Goal: Find specific page/section

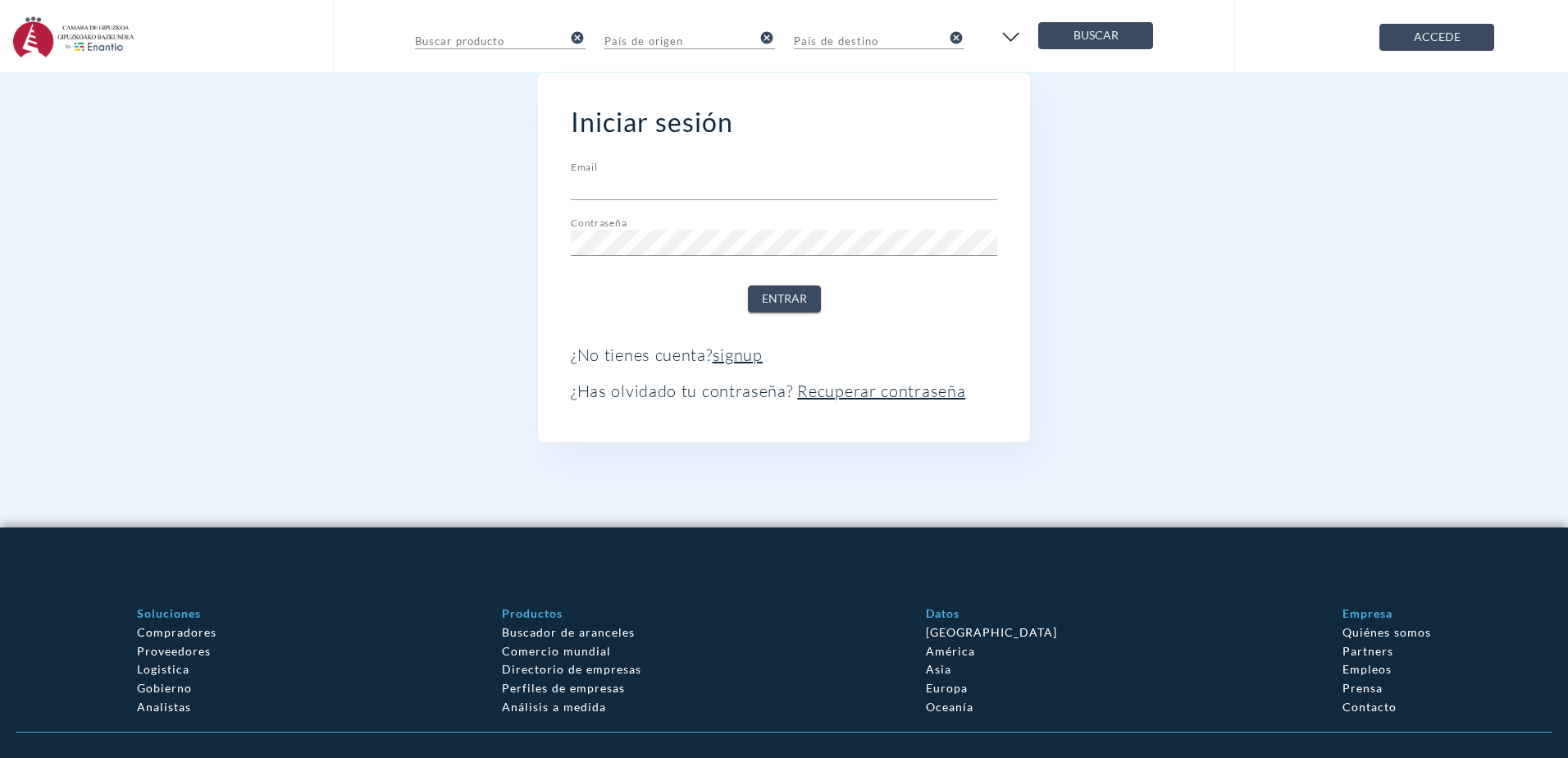
type input "[EMAIL_ADDRESS][DOMAIN_NAME]"
click at [775, 299] on span "Entrar" at bounding box center [784, 299] width 45 height 20
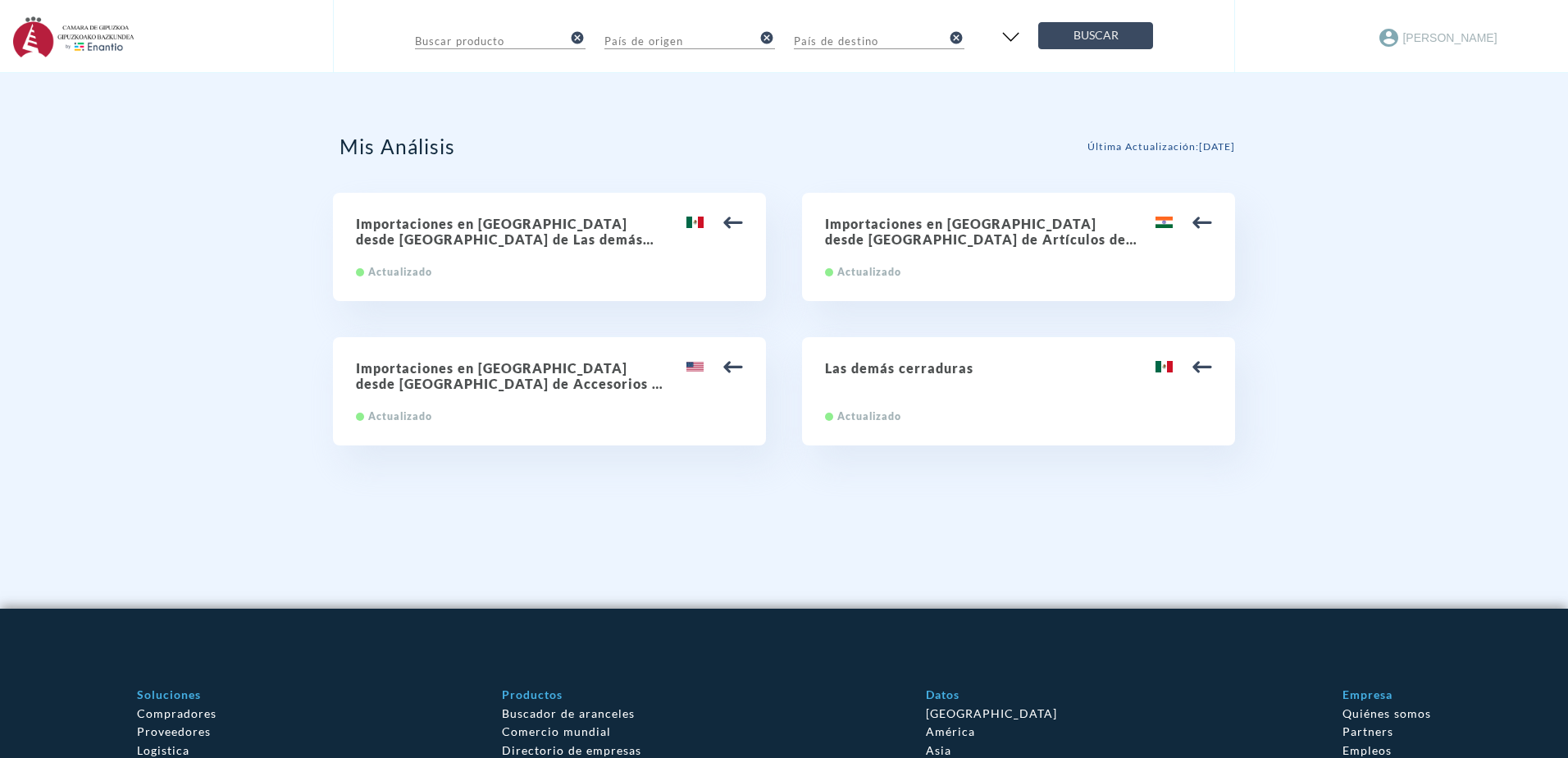
click at [473, 40] on input "text" at bounding box center [488, 39] width 147 height 20
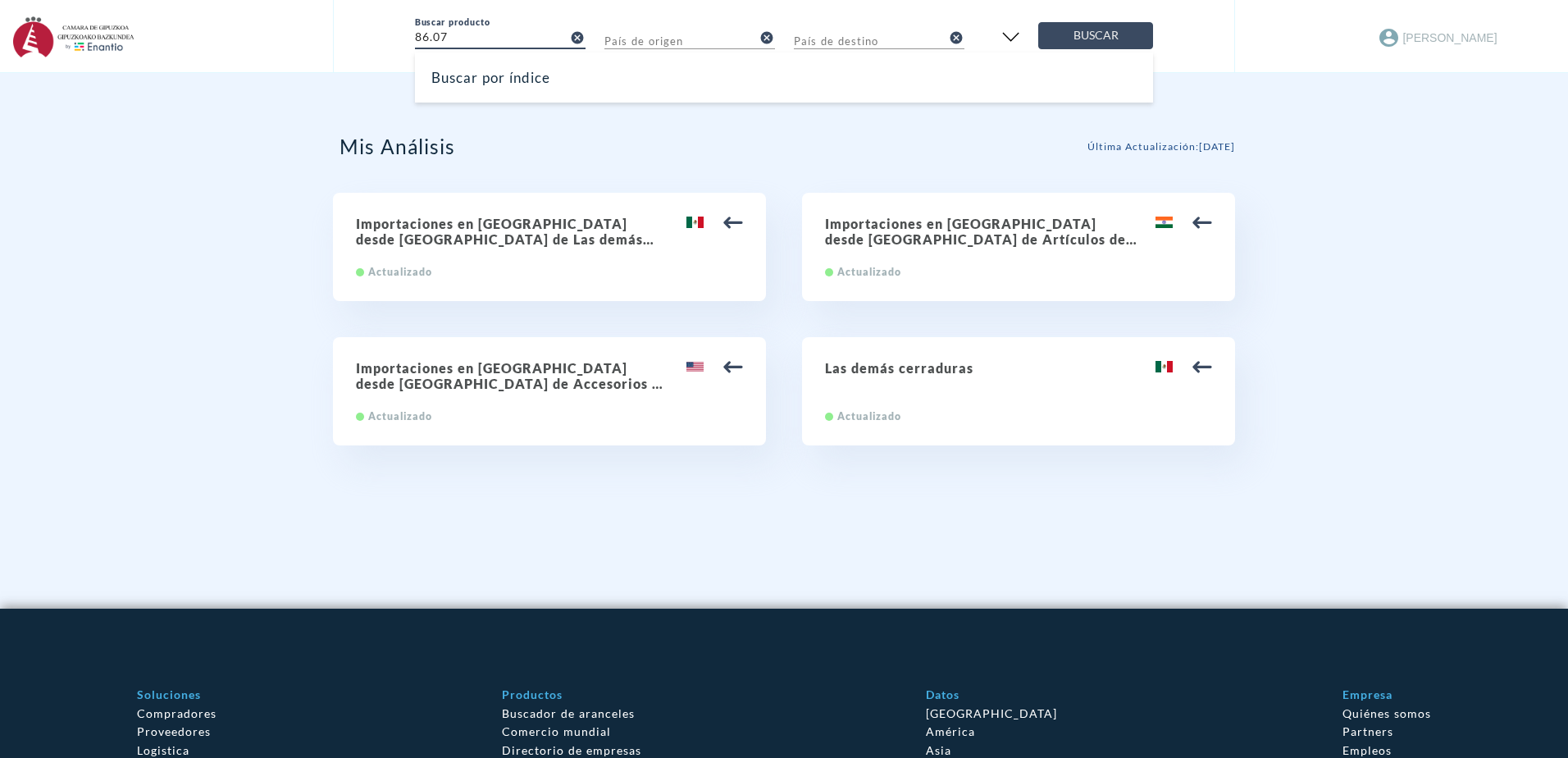
type input "86.07"
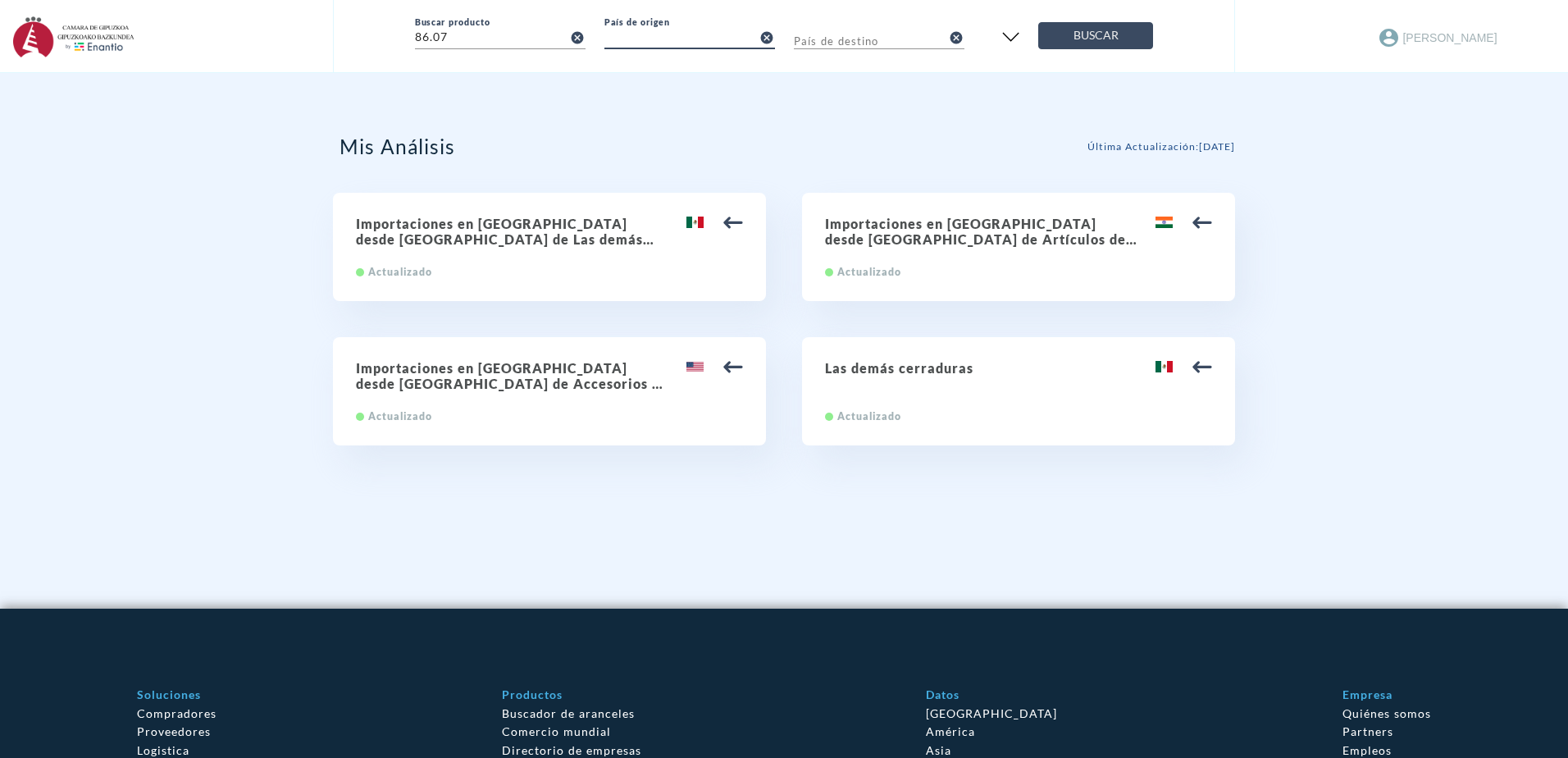
click at [654, 38] on input "text" at bounding box center [677, 39] width 147 height 20
click at [876, 41] on input "text" at bounding box center [867, 39] width 147 height 20
type input "t"
type input "[GEOGRAPHIC_DATA]"
click at [1105, 36] on span "Buscar" at bounding box center [1095, 36] width 87 height 20
